Goal: Check status

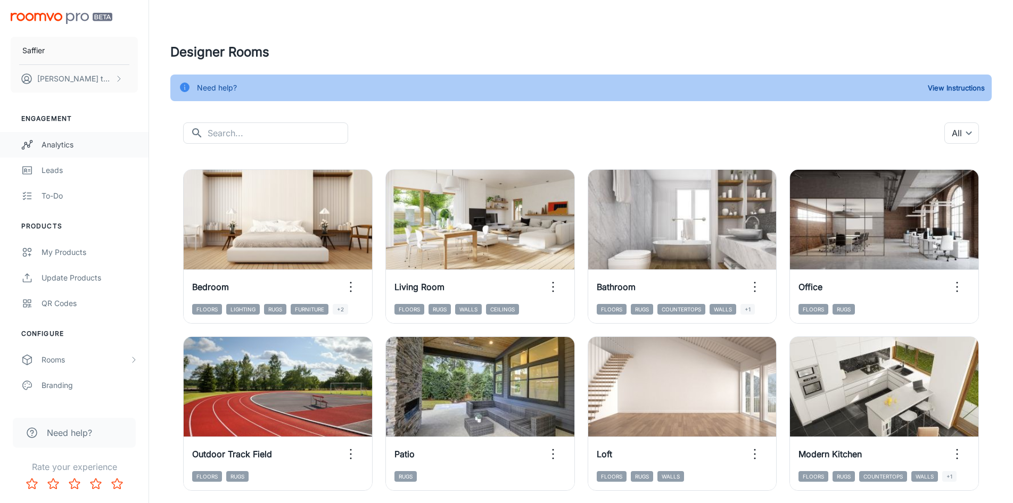
click at [82, 145] on div "Analytics" at bounding box center [90, 145] width 96 height 12
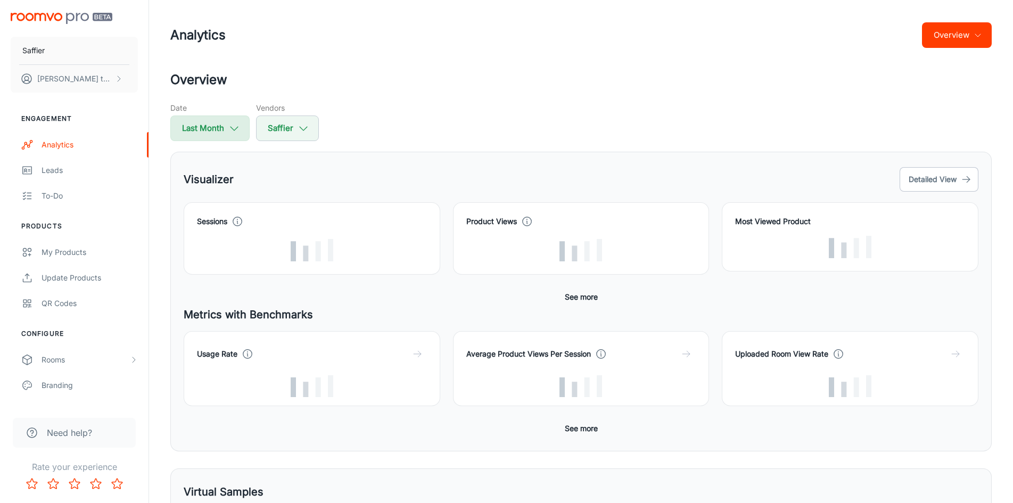
click at [233, 126] on icon "button" at bounding box center [234, 128] width 12 height 12
select select "8"
select select "2025"
select select "8"
select select "2025"
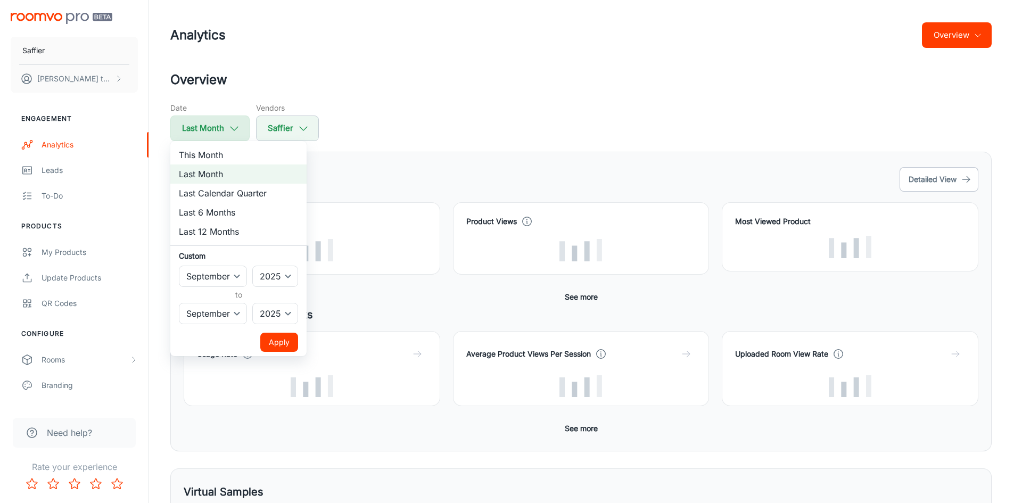
click at [233, 126] on div at bounding box center [511, 251] width 1022 height 503
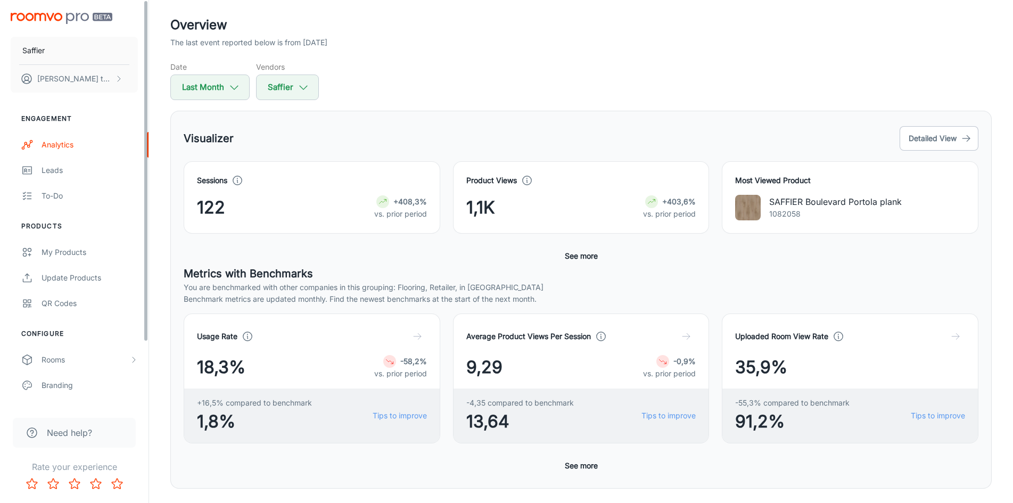
scroll to position [106, 0]
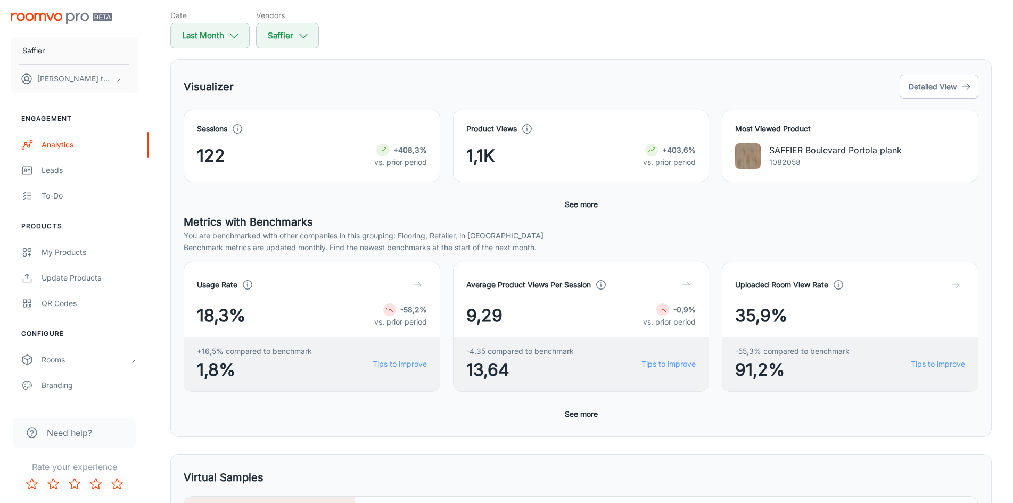
click at [829, 151] on p "SAFFIER Boulevard Portola plank" at bounding box center [835, 150] width 133 height 13
click at [809, 211] on div "Sessions 122 +408,3% vs. prior period Product Views 1,1K +403,6% vs. prior peri…" at bounding box center [581, 162] width 795 height 104
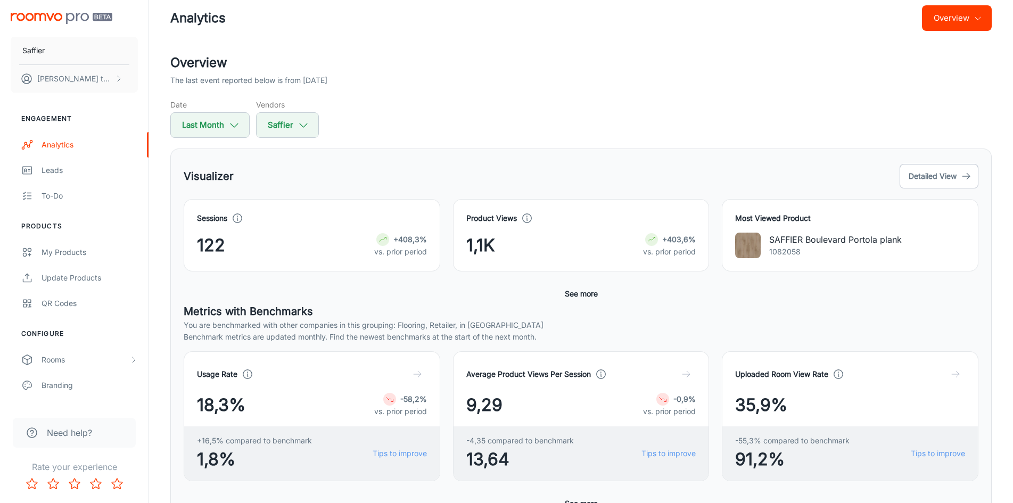
scroll to position [0, 0]
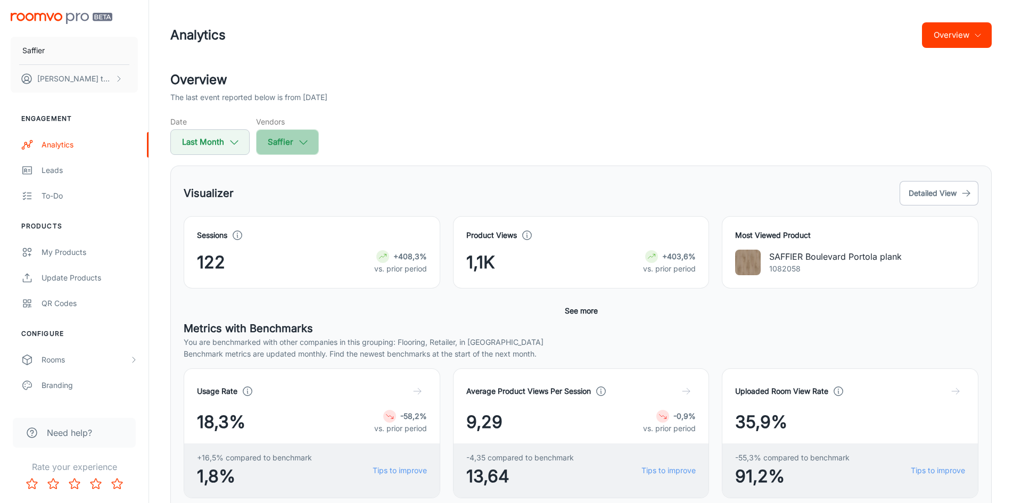
click at [284, 145] on button "Saffier" at bounding box center [287, 142] width 63 height 26
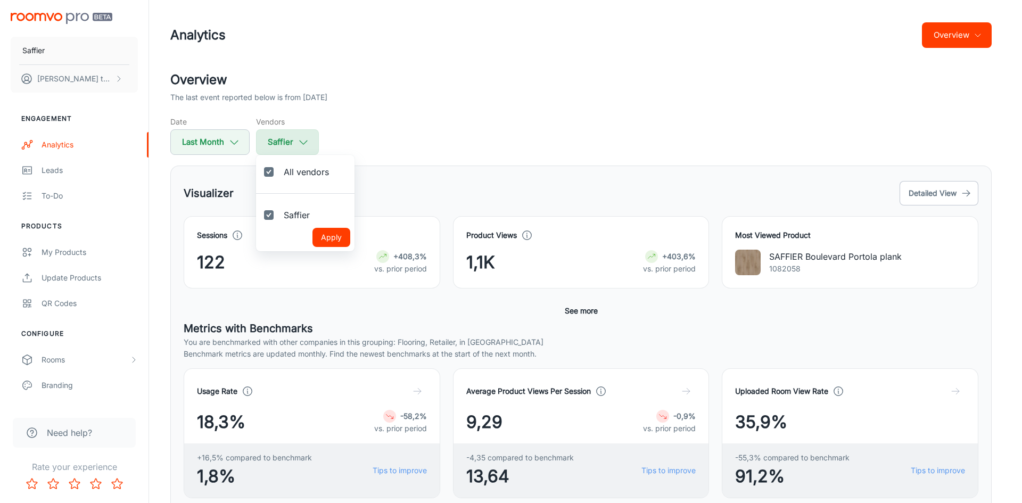
click at [284, 145] on div at bounding box center [511, 251] width 1022 height 503
